Goal: Task Accomplishment & Management: Use online tool/utility

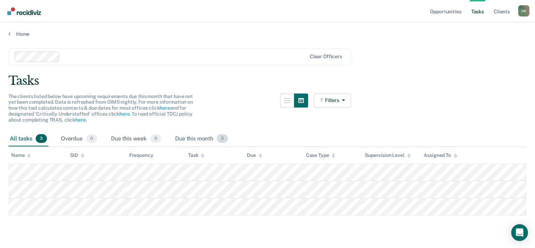
click at [200, 136] on div "Due this month 3" at bounding box center [202, 138] width 56 height 15
click at [145, 143] on div "Due this week 0" at bounding box center [136, 138] width 53 height 15
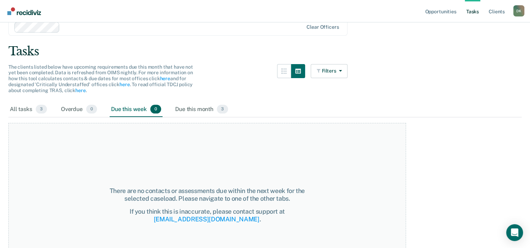
scroll to position [28, 0]
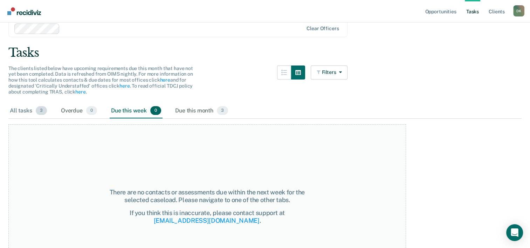
click at [28, 106] on div "All tasks 3" at bounding box center [28, 110] width 40 height 15
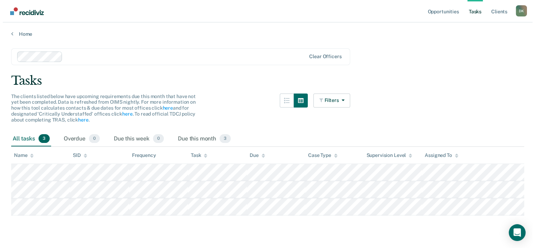
scroll to position [0, 0]
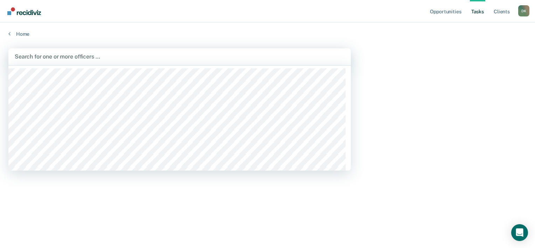
click at [53, 56] on div at bounding box center [180, 57] width 330 height 8
type input "dau"
